Goal: Information Seeking & Learning: Stay updated

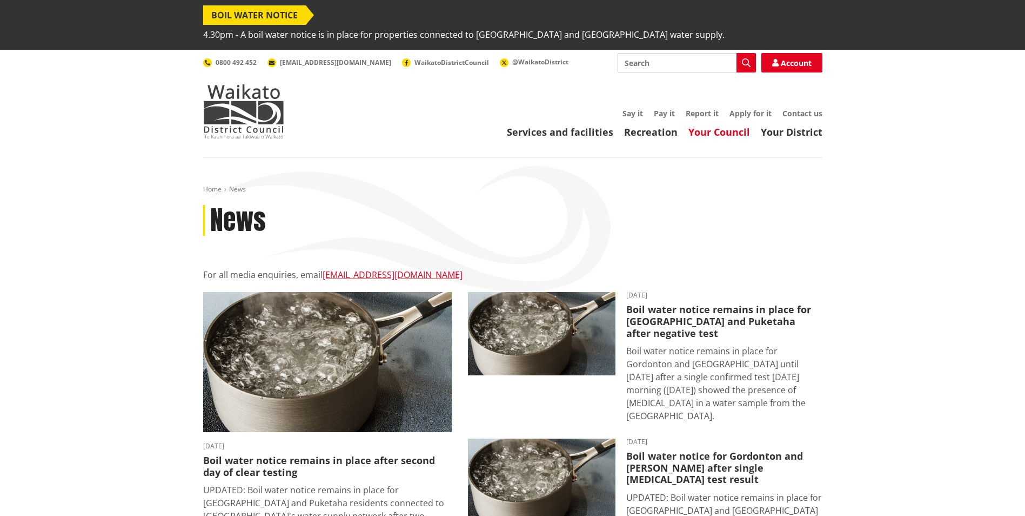
click at [725, 125] on link "Your Council" at bounding box center [720, 131] width 62 height 13
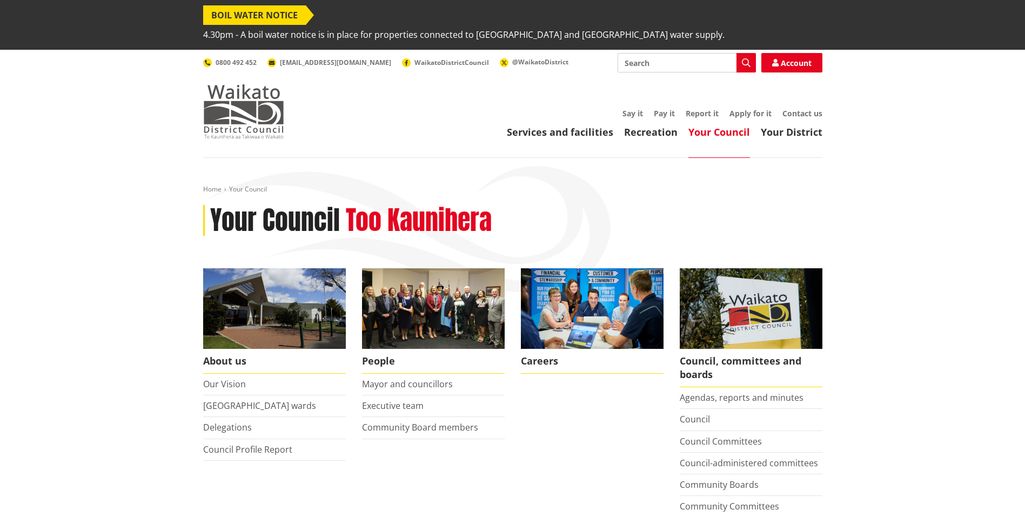
click at [236, 100] on img at bounding box center [243, 111] width 81 height 54
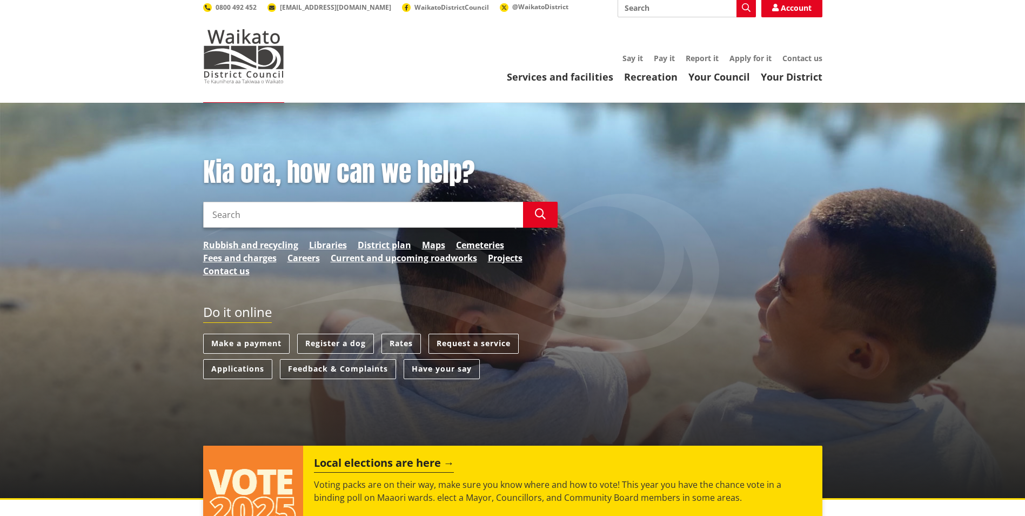
scroll to position [108, 0]
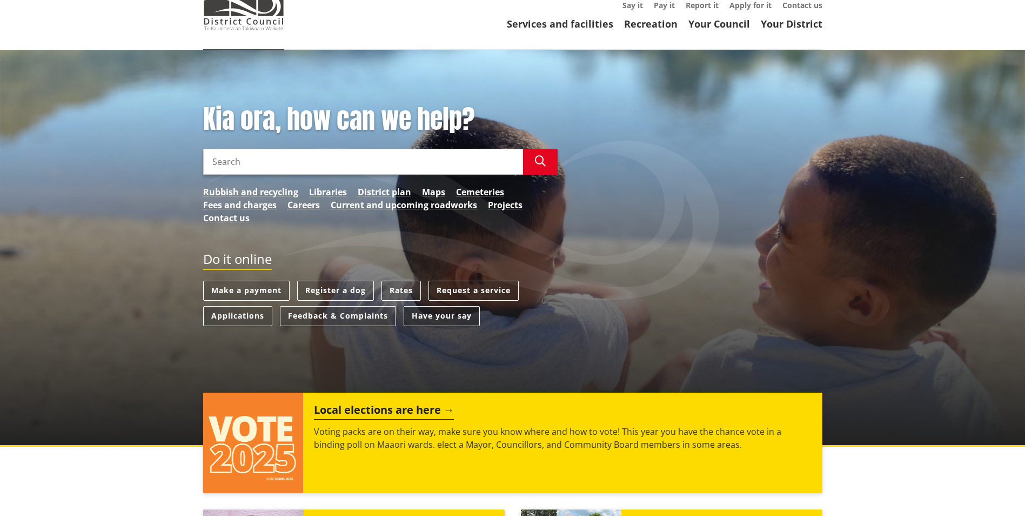
click at [423, 306] on link "Have your say" at bounding box center [442, 316] width 76 height 20
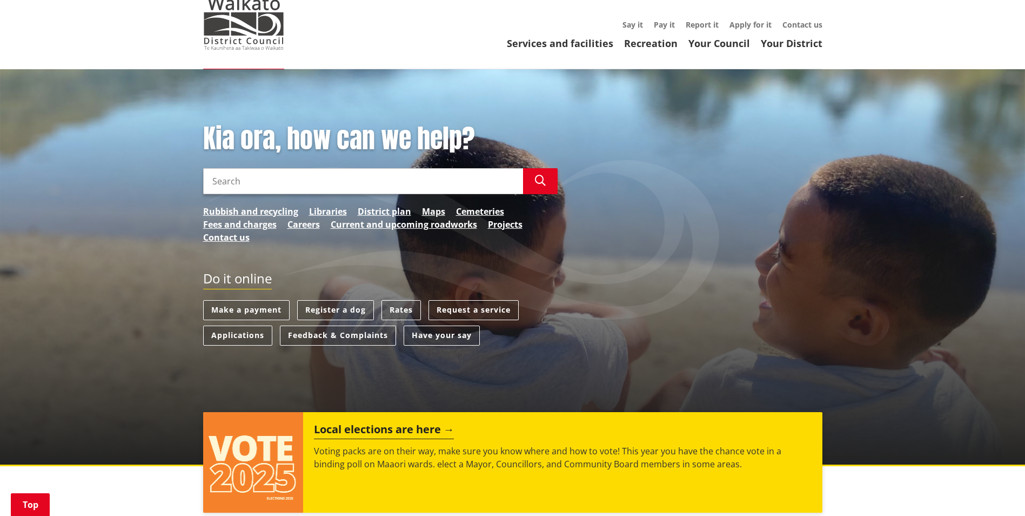
scroll to position [0, 0]
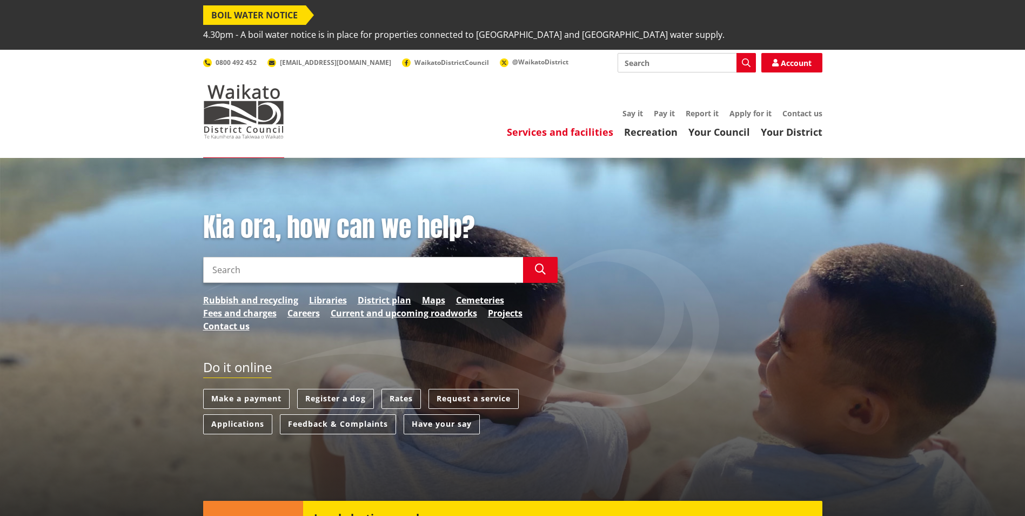
click at [594, 125] on link "Services and facilities" at bounding box center [560, 131] width 106 height 13
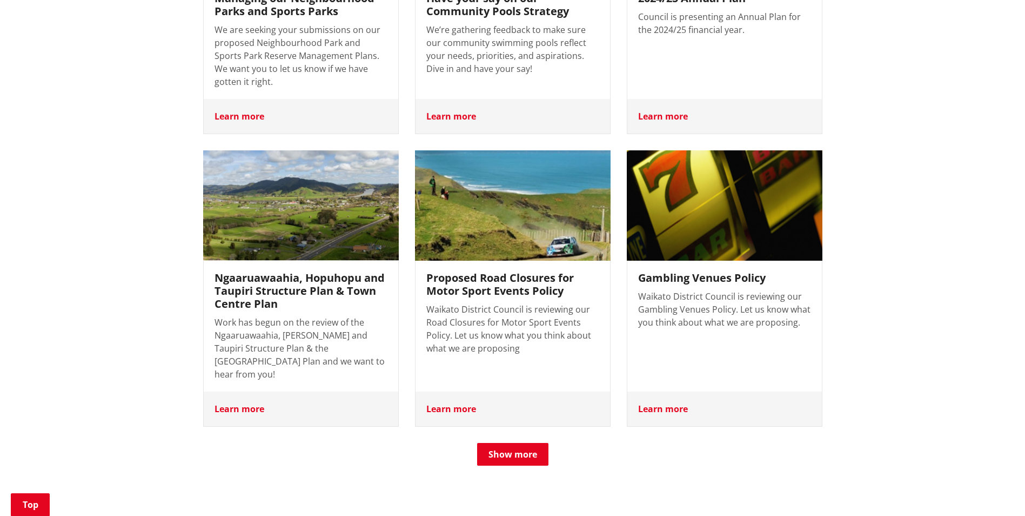
scroll to position [432, 0]
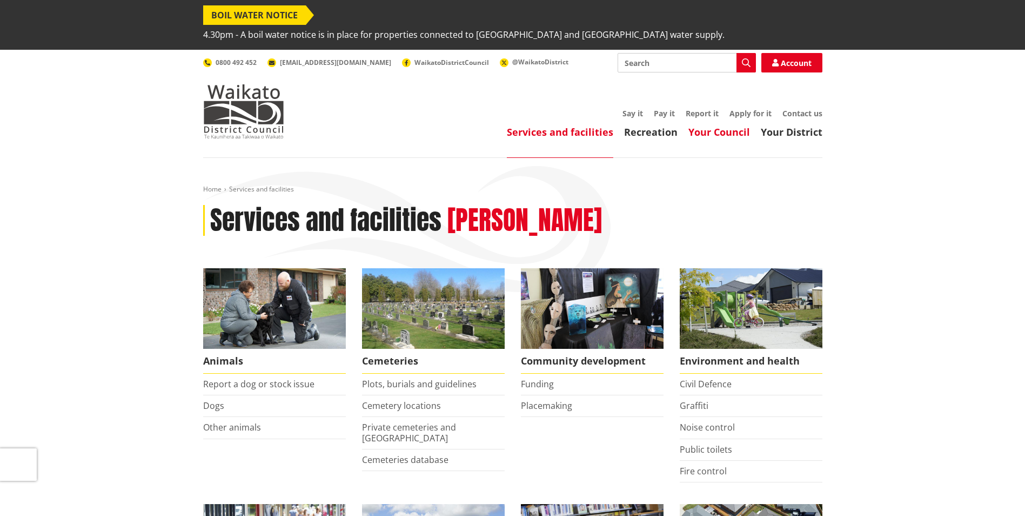
click at [697, 125] on link "Your Council" at bounding box center [720, 131] width 62 height 13
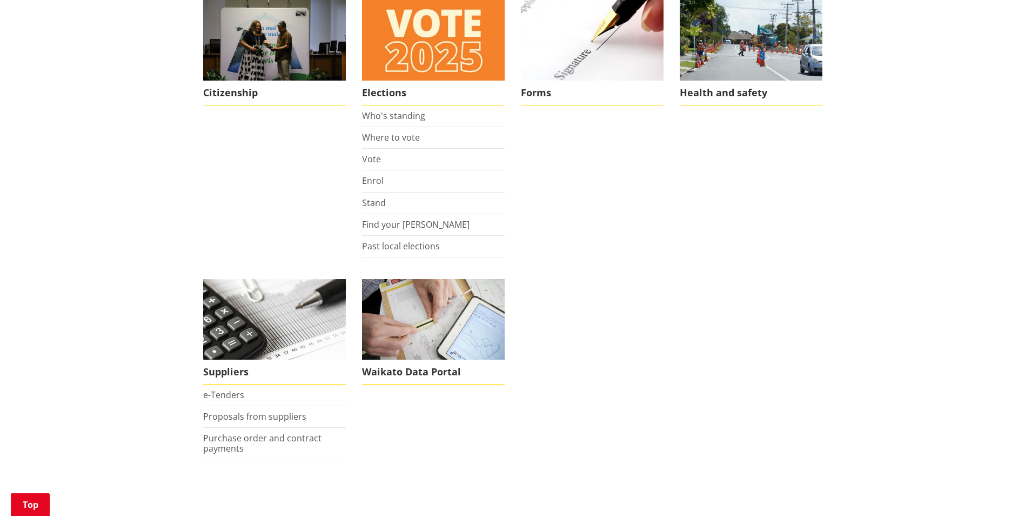
scroll to position [865, 0]
